Goal: Find specific page/section: Find specific page/section

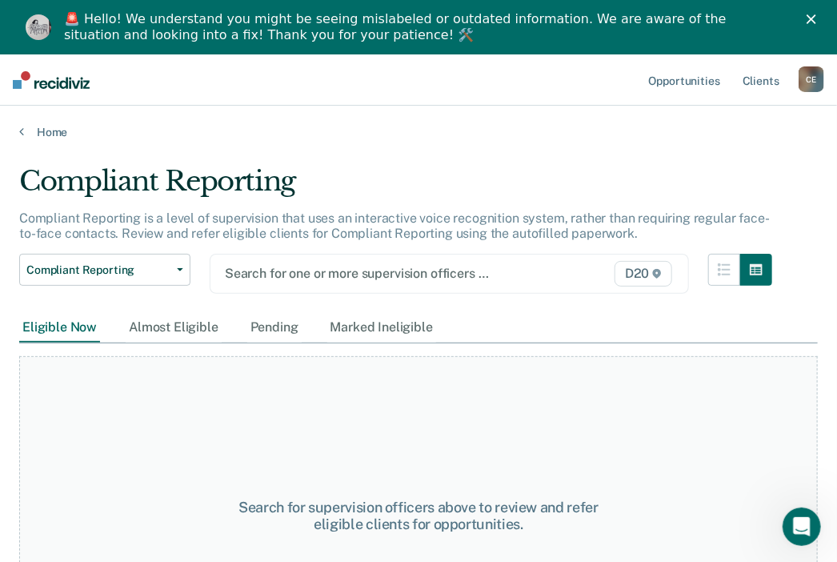
click at [817, 14] on icon "Close" at bounding box center [812, 19] width 10 height 10
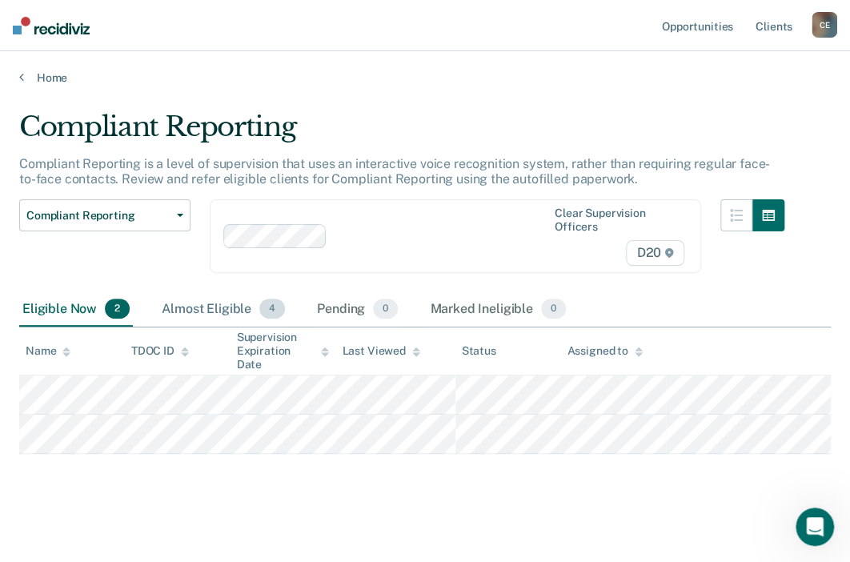
click at [254, 308] on div "Almost Eligible 4" at bounding box center [224, 309] width 130 height 35
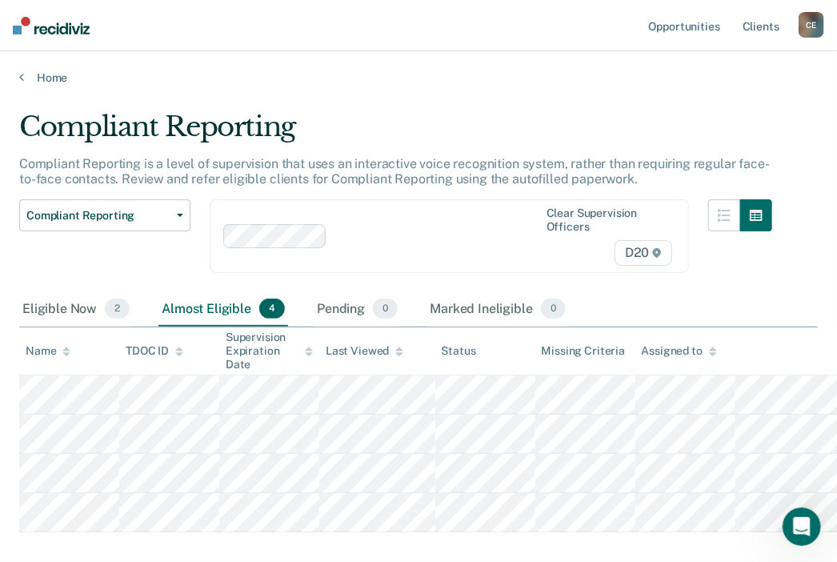
scroll to position [14, 0]
click at [375, 292] on div "Pending 0" at bounding box center [357, 309] width 87 height 35
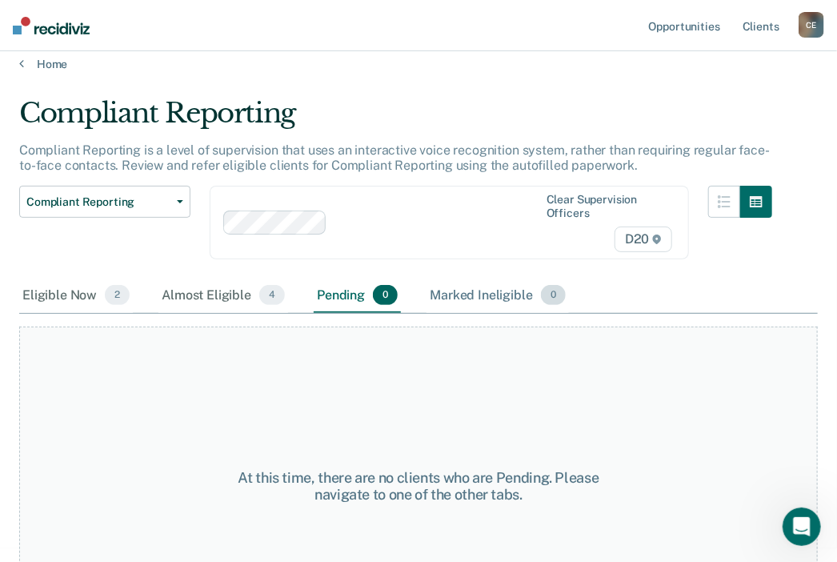
click at [520, 295] on div "Marked Ineligible 0" at bounding box center [498, 296] width 143 height 35
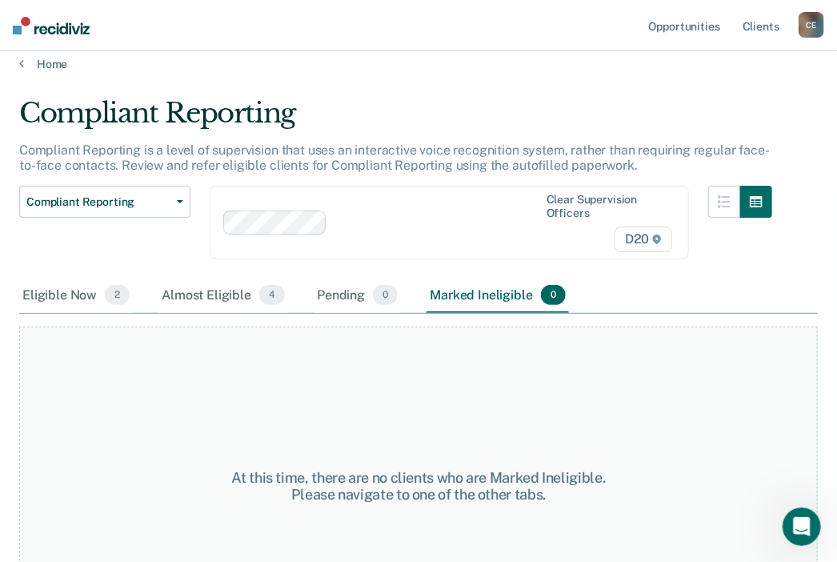
click at [86, 290] on div "Eligible Now 2" at bounding box center [76, 296] width 114 height 35
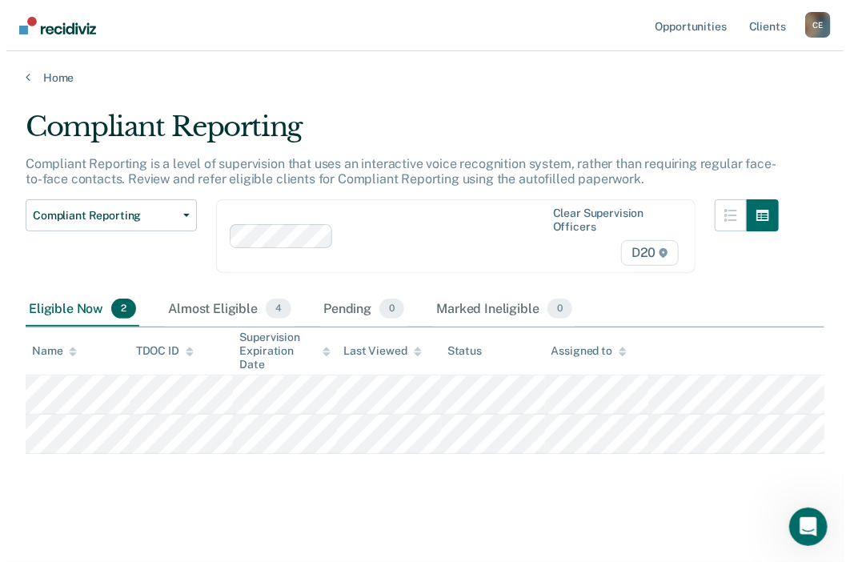
scroll to position [0, 0]
